Goal: Task Accomplishment & Management: Complete application form

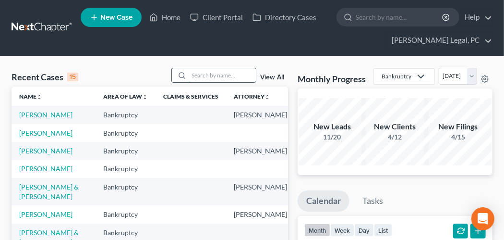
click at [210, 74] on input "search" at bounding box center [222, 75] width 67 height 14
type input "banks"
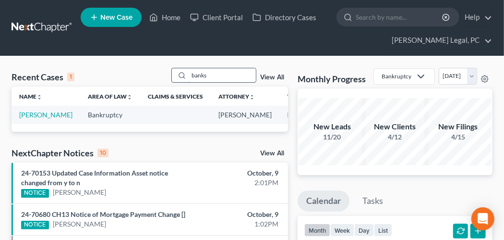
drag, startPoint x: 216, startPoint y: 72, endPoint x: 184, endPoint y: 73, distance: 31.7
click at [184, 73] on div "banks" at bounding box center [213, 75] width 85 height 15
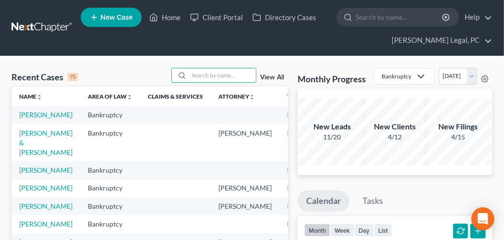
click at [115, 18] on span "New Case" at bounding box center [116, 17] width 32 height 7
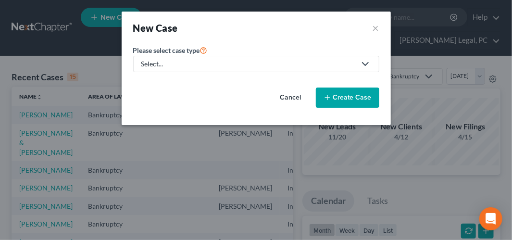
click at [179, 66] on div "Select..." at bounding box center [248, 64] width 214 height 10
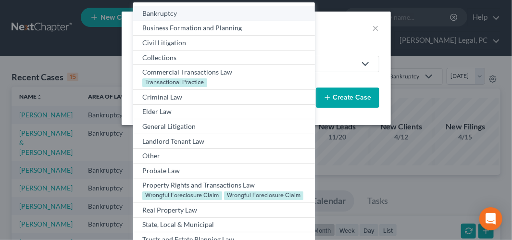
click at [178, 16] on div "Bankruptcy" at bounding box center [223, 14] width 163 height 10
select select "84"
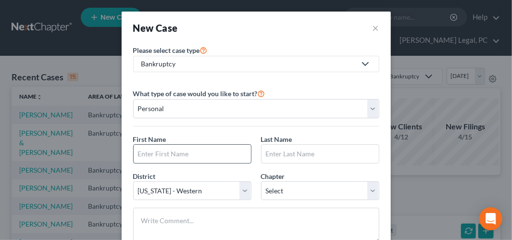
click at [183, 150] on input "text" at bounding box center [192, 154] width 117 height 18
type input "[PERSON_NAME]"
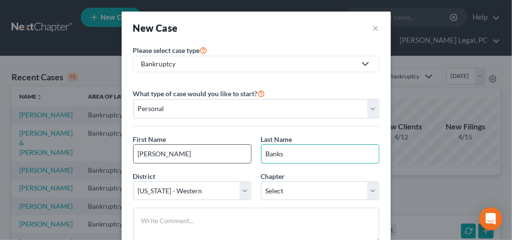
type input "Banks"
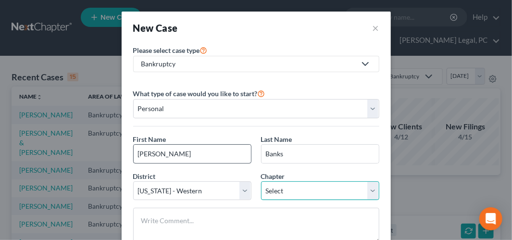
select select "0"
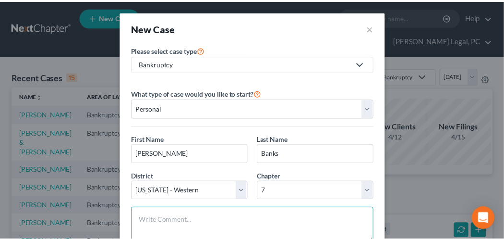
scroll to position [65, 0]
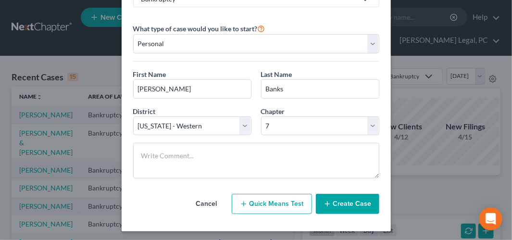
click at [327, 201] on line "button" at bounding box center [327, 203] width 0 height 4
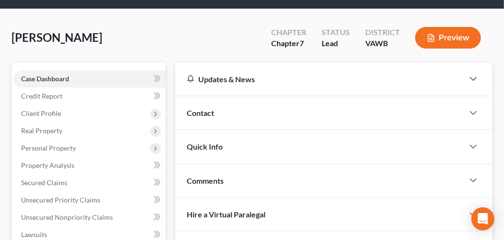
scroll to position [48, 0]
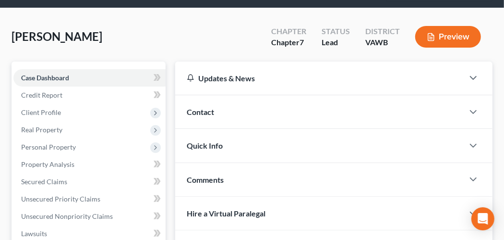
click at [203, 108] on span "Contact" at bounding box center [200, 111] width 27 height 9
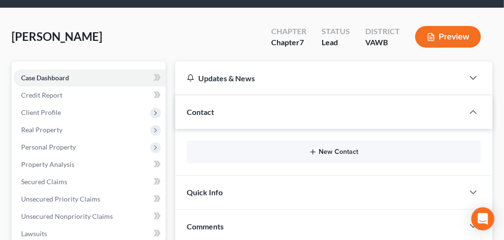
click at [329, 150] on button "New Contact" at bounding box center [334, 152] width 279 height 8
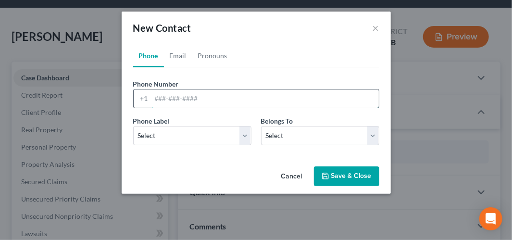
click at [209, 103] on input "tel" at bounding box center [264, 98] width 227 height 18
type input "[PHONE_NUMBER]"
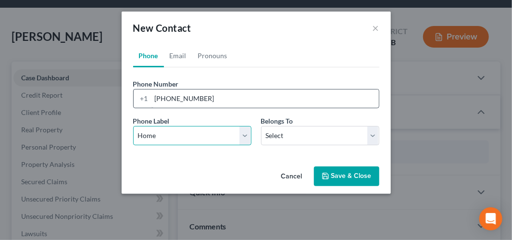
select select "0"
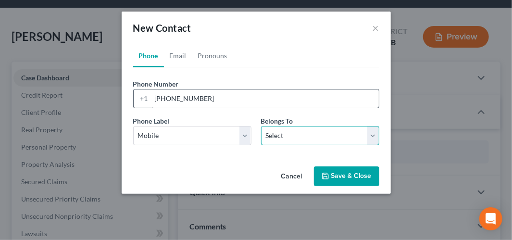
select select "0"
click at [330, 174] on button "Save & Close" at bounding box center [346, 176] width 65 height 20
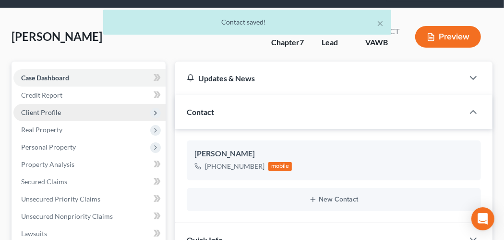
click at [32, 114] on span "Client Profile" at bounding box center [41, 112] width 40 height 8
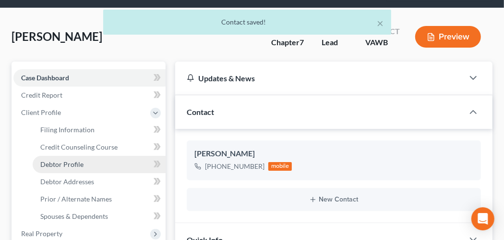
click at [74, 165] on span "Debtor Profile" at bounding box center [61, 164] width 43 height 8
select select "0"
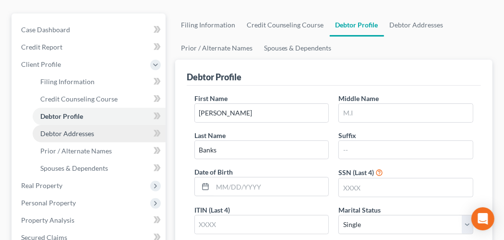
click at [77, 135] on span "Debtor Addresses" at bounding box center [67, 133] width 54 height 8
select select "0"
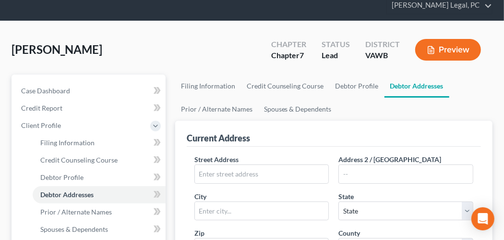
scroll to position [48, 0]
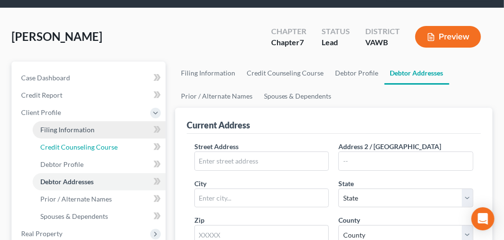
click at [72, 146] on span "Credit Counseling Course" at bounding box center [78, 147] width 77 height 8
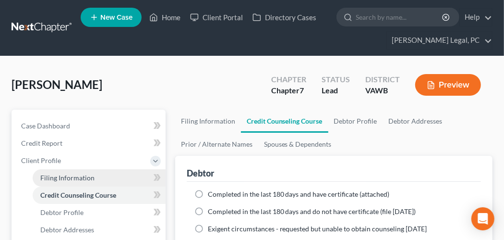
click at [74, 175] on span "Filing Information" at bounding box center [67, 177] width 54 height 8
select select "1"
select select "0"
select select "84"
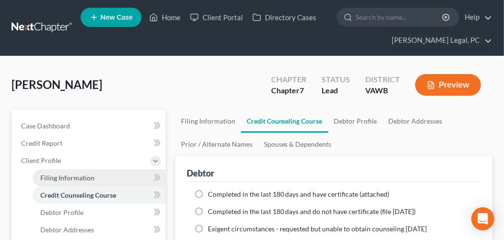
select select "48"
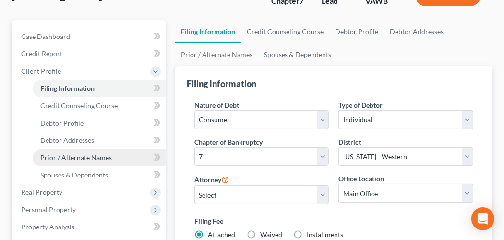
scroll to position [96, 0]
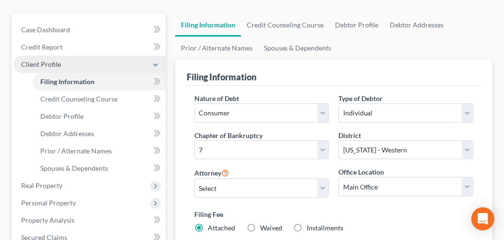
click at [49, 65] on span "Client Profile" at bounding box center [41, 64] width 40 height 8
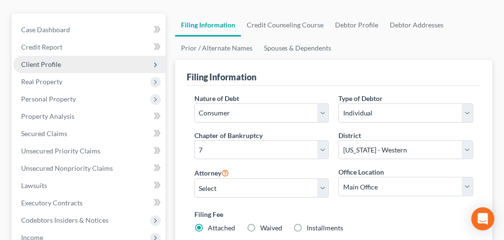
click at [52, 67] on span "Client Profile" at bounding box center [41, 64] width 40 height 8
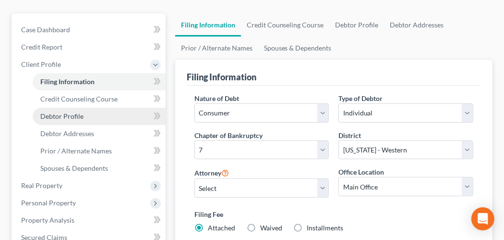
click at [75, 110] on link "Debtor Profile" at bounding box center [99, 116] width 133 height 17
select select "0"
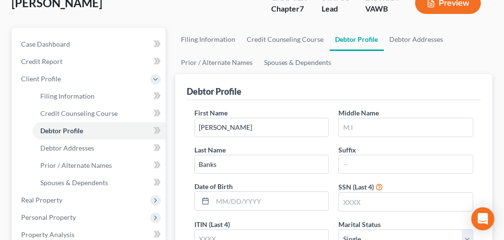
scroll to position [48, 0]
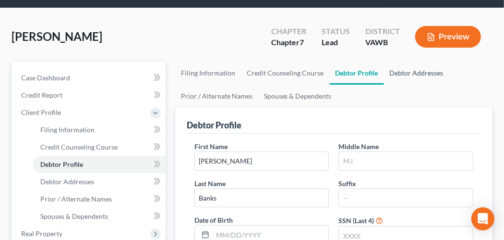
click at [408, 73] on link "Debtor Addresses" at bounding box center [416, 72] width 65 height 23
select select "0"
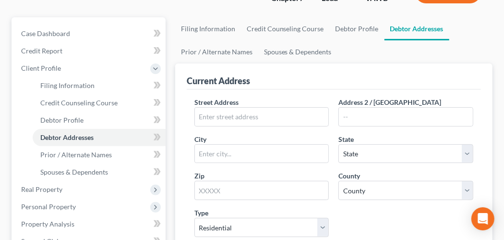
scroll to position [96, 0]
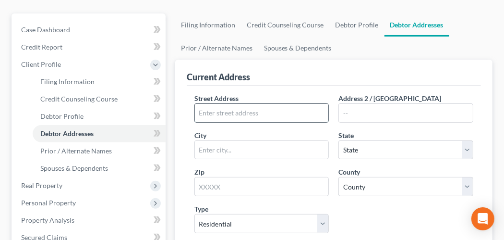
click at [256, 114] on input "text" at bounding box center [262, 113] width 134 height 18
type input "[STREET_ADDRESS]"
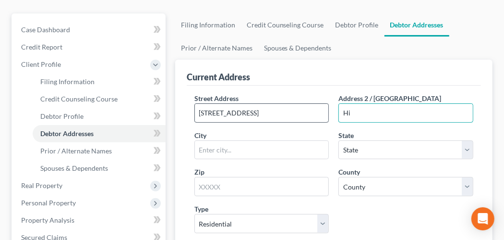
type input "H"
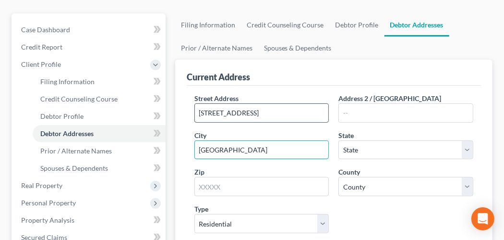
type input "[GEOGRAPHIC_DATA]"
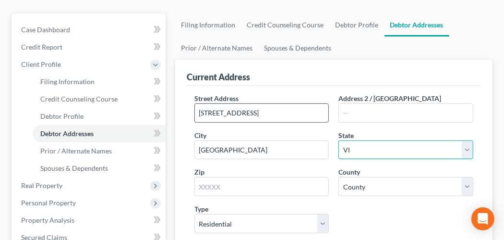
select select "48"
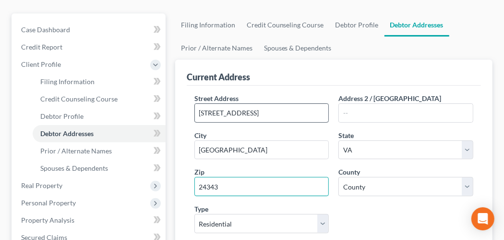
type input "24343"
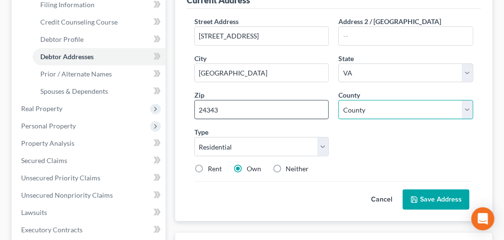
scroll to position [192, 0]
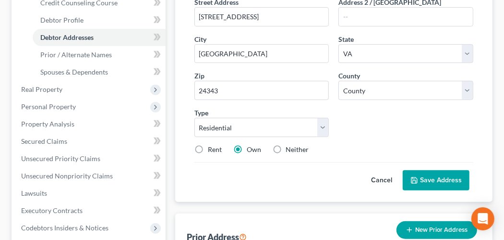
click at [420, 174] on button "Save Address" at bounding box center [436, 180] width 67 height 20
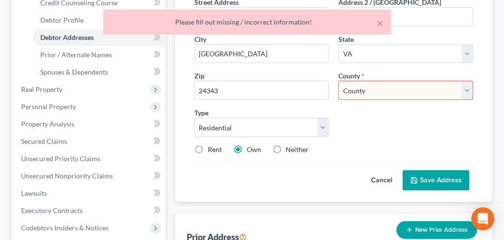
click at [354, 91] on select "County [GEOGRAPHIC_DATA] [GEOGRAPHIC_DATA] [GEOGRAPHIC_DATA] [GEOGRAPHIC_DATA] …" at bounding box center [406, 90] width 135 height 19
select select "21"
click at [339, 81] on select "County [GEOGRAPHIC_DATA] [GEOGRAPHIC_DATA] [GEOGRAPHIC_DATA] [GEOGRAPHIC_DATA] …" at bounding box center [406, 90] width 135 height 19
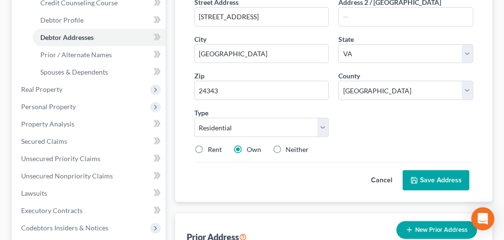
click at [423, 176] on button "Save Address" at bounding box center [436, 180] width 67 height 20
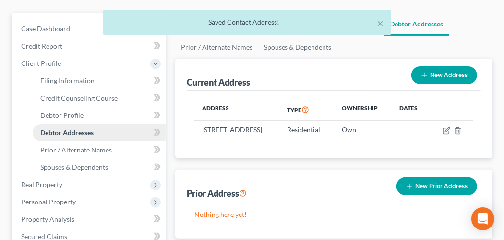
scroll to position [96, 0]
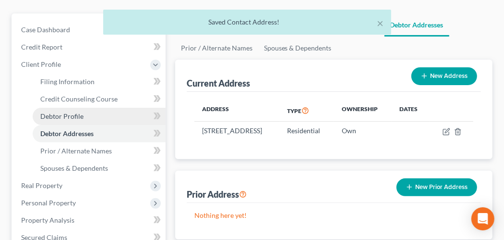
click at [82, 118] on span "Debtor Profile" at bounding box center [61, 116] width 43 height 8
select select "0"
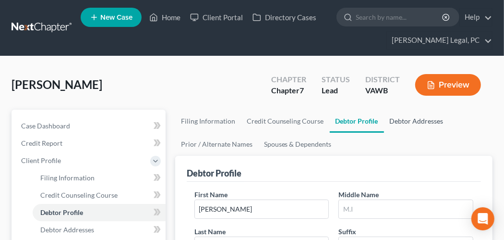
click at [429, 120] on link "Debtor Addresses" at bounding box center [416, 121] width 65 height 23
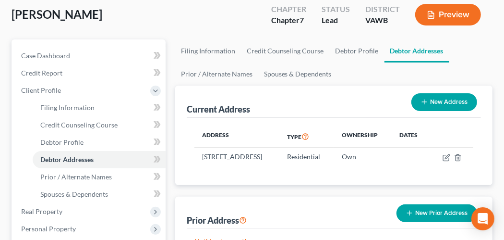
scroll to position [96, 0]
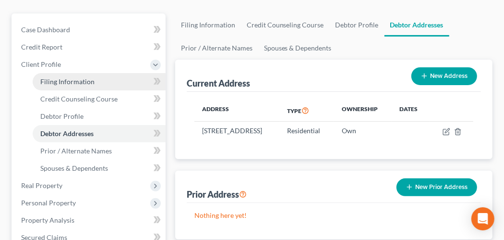
click at [75, 80] on span "Filing Information" at bounding box center [67, 81] width 54 height 8
select select "1"
select select "0"
select select "84"
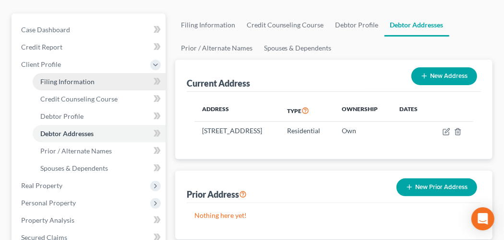
select select "48"
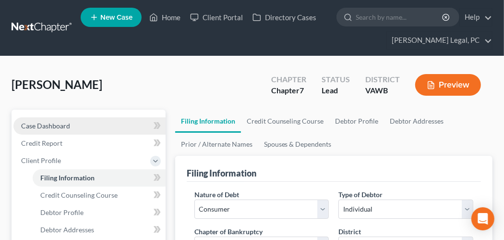
scroll to position [48, 0]
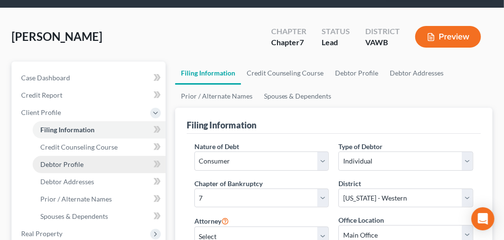
click at [91, 159] on link "Debtor Profile" at bounding box center [99, 164] width 133 height 17
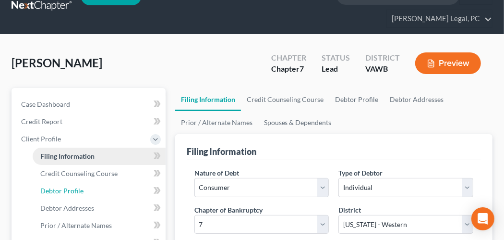
select select "0"
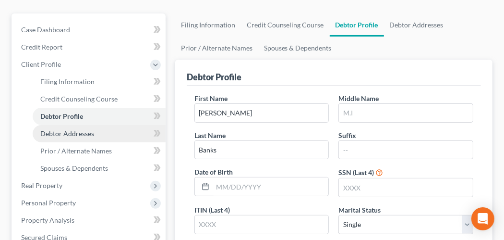
click at [99, 132] on link "Debtor Addresses" at bounding box center [99, 133] width 133 height 17
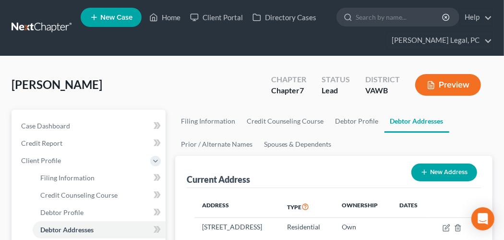
scroll to position [96, 0]
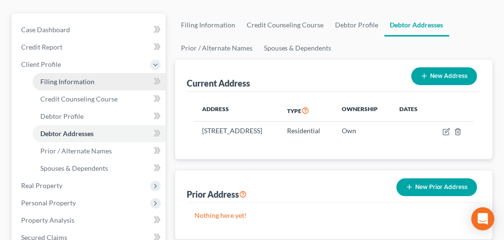
click at [77, 88] on link "Filing Information" at bounding box center [99, 81] width 133 height 17
select select "1"
select select "0"
select select "84"
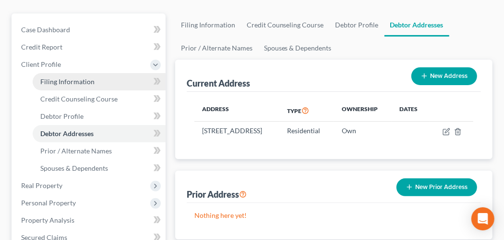
select select "48"
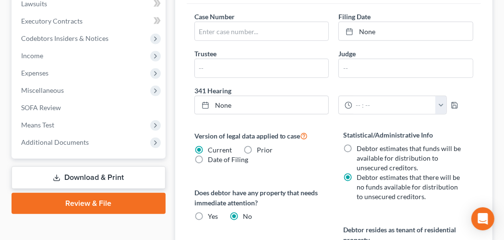
scroll to position [432, 0]
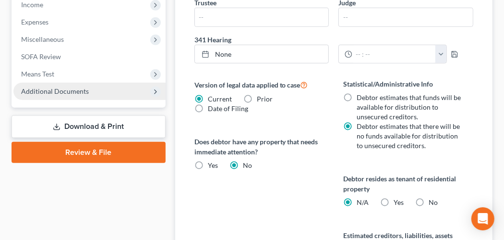
drag, startPoint x: 88, startPoint y: 91, endPoint x: 97, endPoint y: 96, distance: 9.9
click at [88, 91] on span "Additional Documents" at bounding box center [89, 91] width 152 height 17
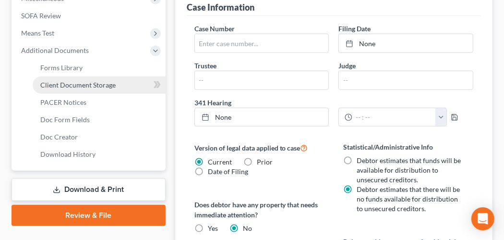
scroll to position [329, 0]
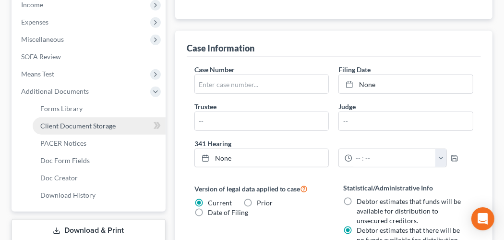
click at [114, 127] on span "Client Document Storage" at bounding box center [77, 126] width 75 height 8
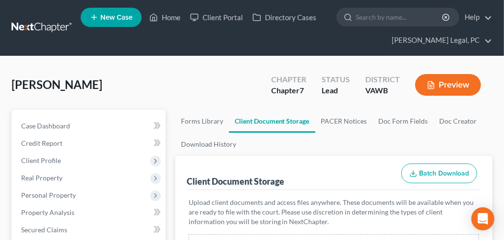
click at [47, 31] on link at bounding box center [42, 27] width 61 height 17
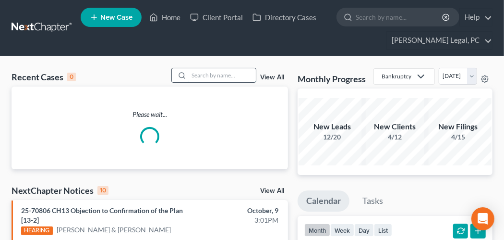
click at [207, 79] on input "search" at bounding box center [222, 75] width 67 height 14
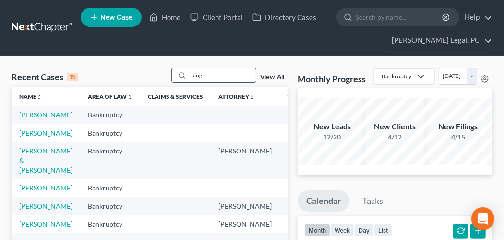
type input "king"
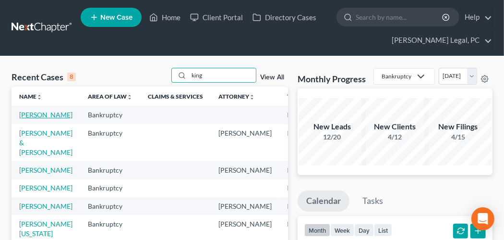
click at [27, 116] on link "[PERSON_NAME]" at bounding box center [45, 114] width 53 height 8
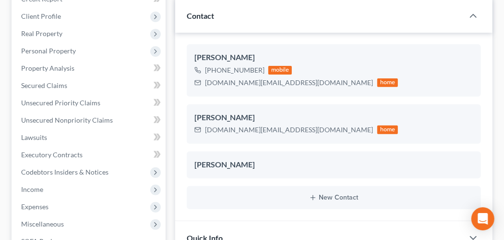
scroll to position [96, 0]
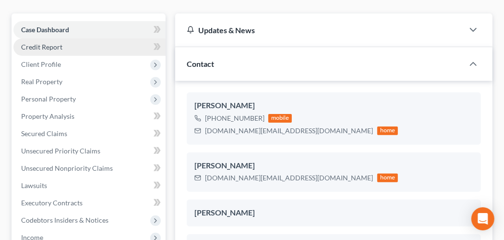
click at [34, 44] on span "Credit Report" at bounding box center [41, 47] width 41 height 8
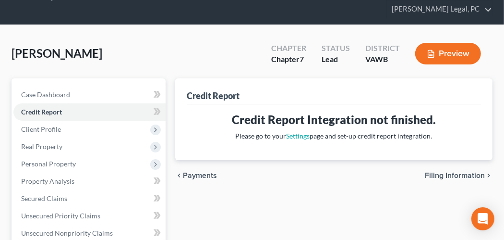
scroll to position [144, 0]
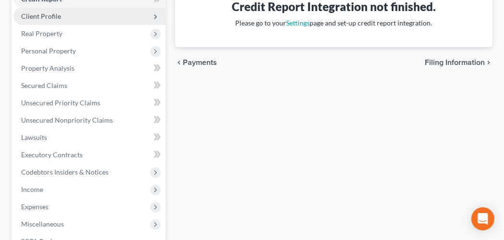
click at [43, 17] on span "Client Profile" at bounding box center [41, 16] width 40 height 8
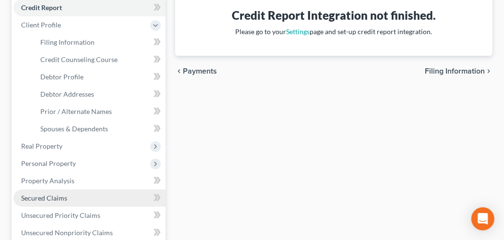
scroll to position [192, 0]
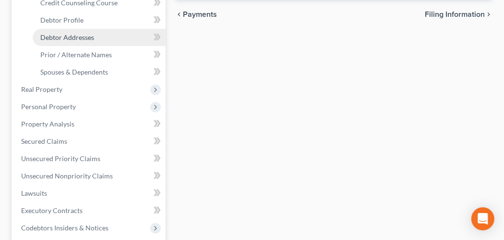
click at [81, 40] on link "Debtor Addresses" at bounding box center [99, 37] width 133 height 17
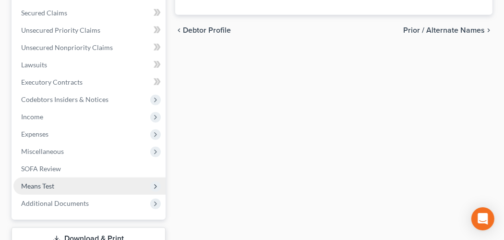
scroll to position [390, 0]
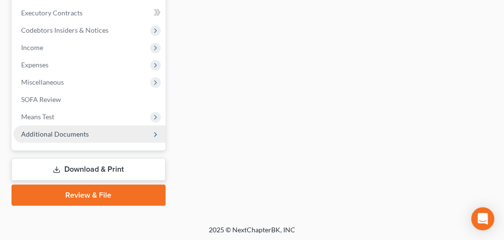
click at [73, 132] on span "Additional Documents" at bounding box center [55, 134] width 68 height 8
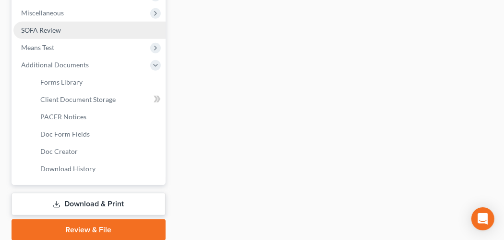
scroll to position [342, 0]
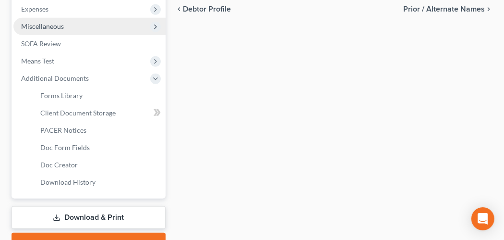
click at [52, 30] on span "Miscellaneous" at bounding box center [89, 26] width 152 height 17
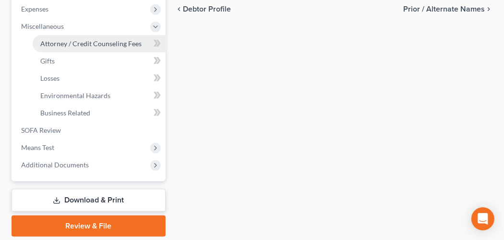
drag, startPoint x: 116, startPoint y: 41, endPoint x: 122, endPoint y: 44, distance: 6.4
click at [116, 41] on span "Attorney / Credit Counseling Fees" at bounding box center [90, 43] width 101 height 8
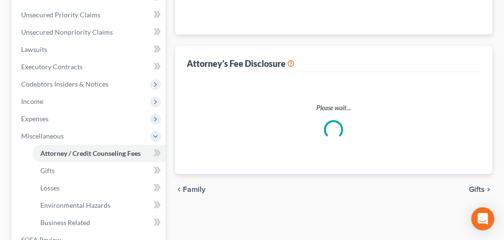
select select "0"
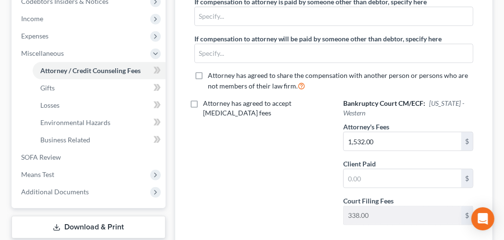
scroll to position [333, 0]
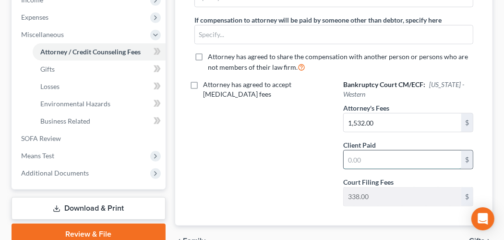
click at [359, 160] on input "text" at bounding box center [403, 159] width 118 height 18
click at [354, 158] on input "text" at bounding box center [403, 159] width 118 height 18
type input "1,900.00"
click at [286, 146] on div "Attorney has agreed to accept retainer fees" at bounding box center [259, 147] width 149 height 134
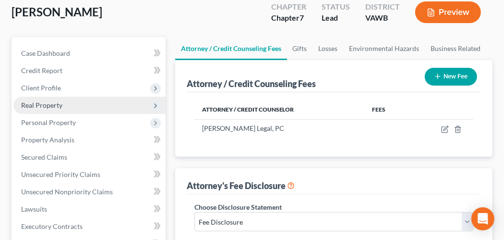
scroll to position [45, 0]
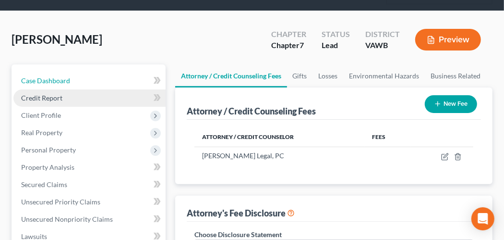
drag, startPoint x: 69, startPoint y: 82, endPoint x: 93, endPoint y: 92, distance: 25.6
click at [69, 82] on span "Case Dashboard" at bounding box center [45, 80] width 49 height 8
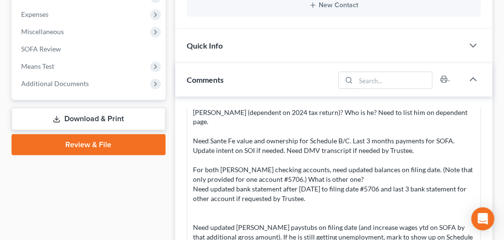
scroll to position [384, 0]
